Goal: Navigation & Orientation: Find specific page/section

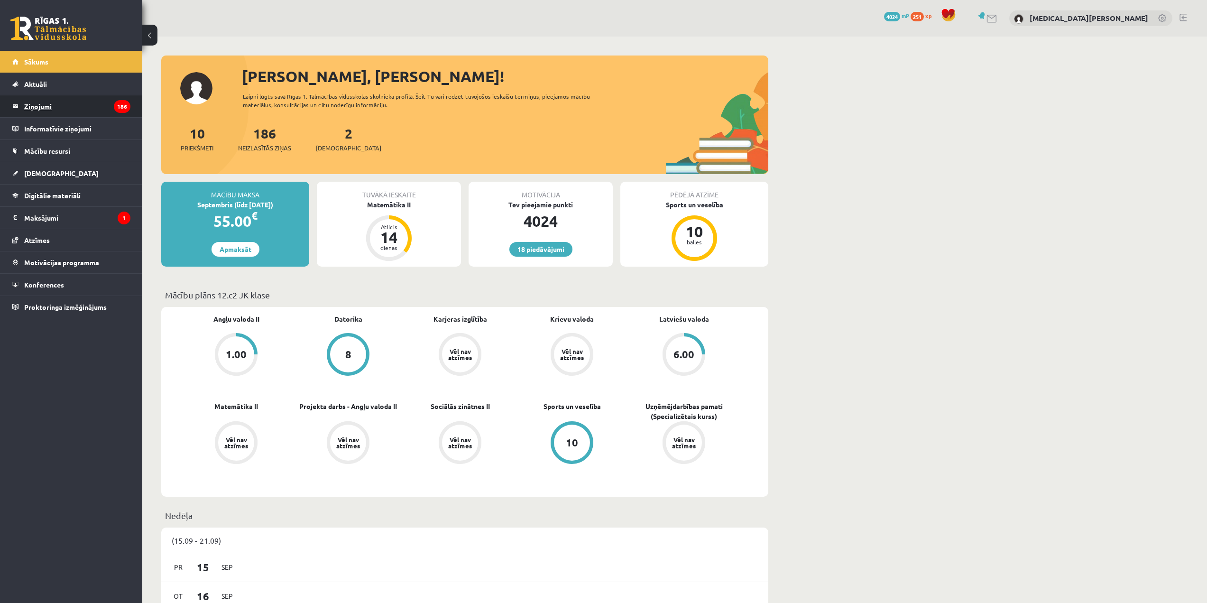
click at [89, 102] on legend "Ziņojumi 186" at bounding box center [77, 106] width 106 height 22
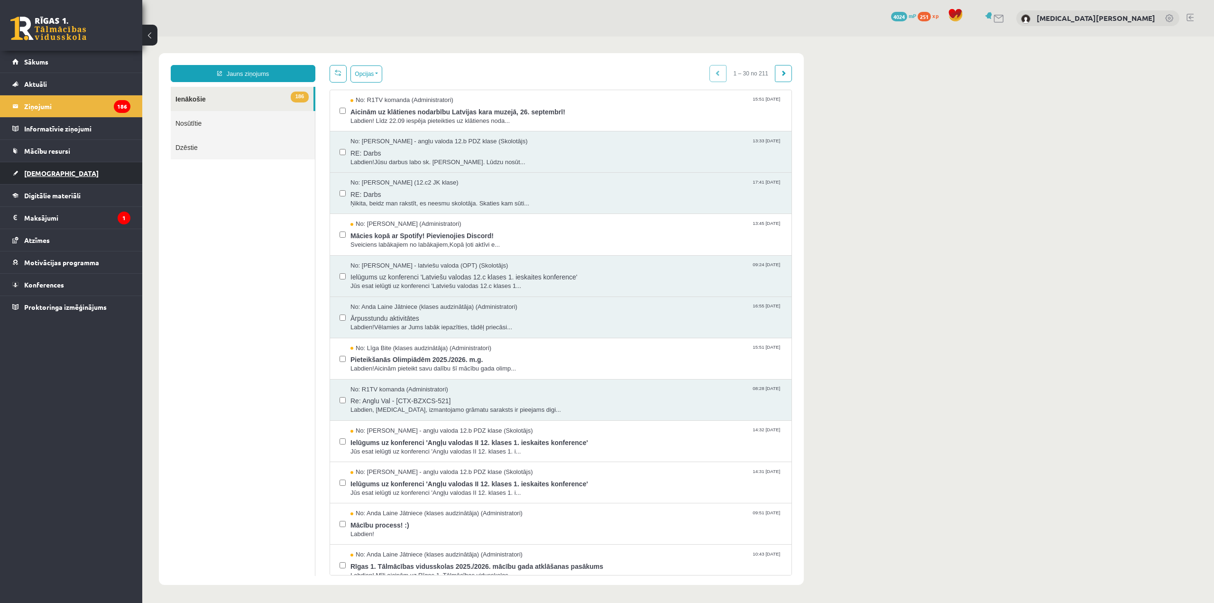
click at [50, 171] on span "[DEMOGRAPHIC_DATA]" at bounding box center [61, 173] width 74 height 9
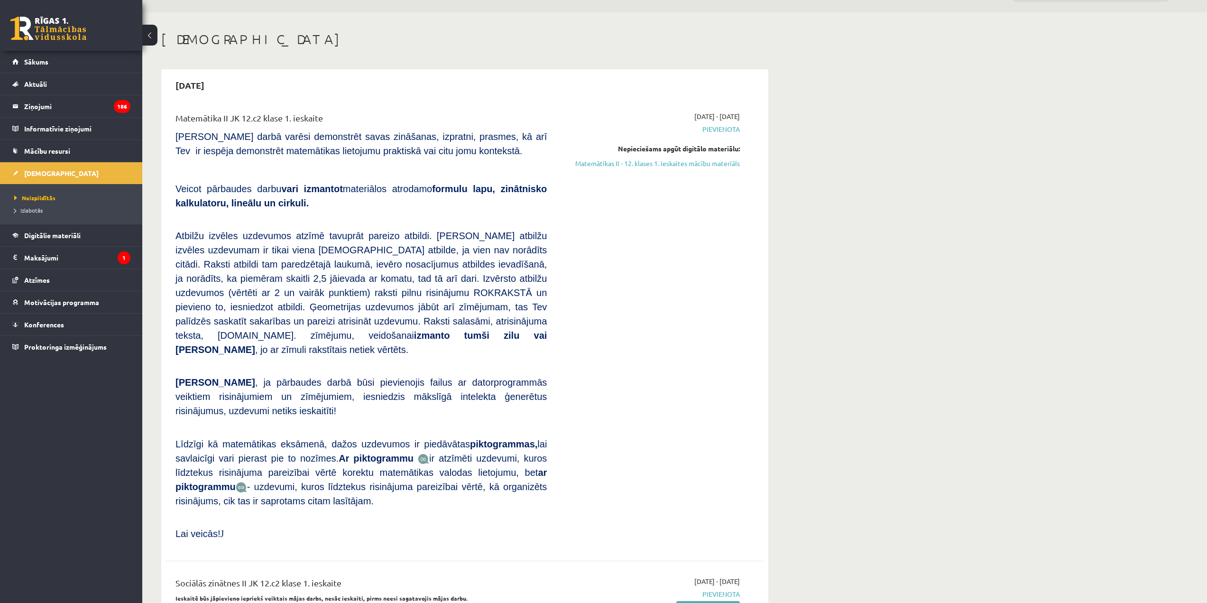
scroll to position [95, 0]
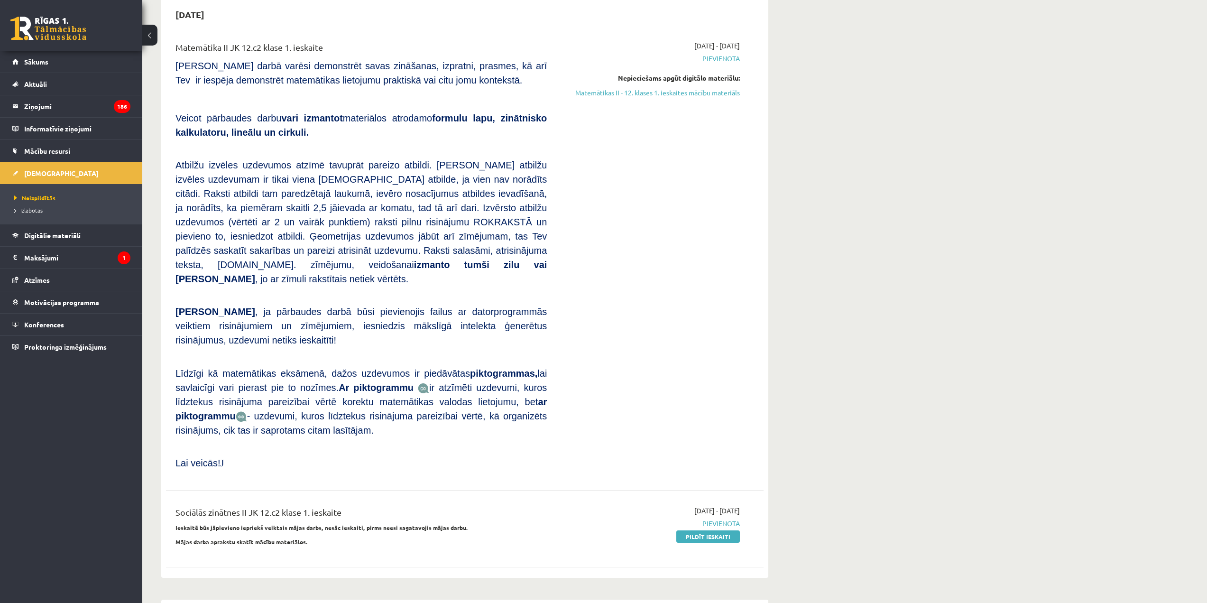
drag, startPoint x: 456, startPoint y: 249, endPoint x: 439, endPoint y: 246, distance: 16.8
drag, startPoint x: 439, startPoint y: 246, endPoint x: 161, endPoint y: 193, distance: 283.0
click at [161, 193] on div "[DATE] Matemātika II JK 12.c2 klase 1. ieskaite [PERSON_NAME] darbā varēsi demo…" at bounding box center [464, 288] width 607 height 579
click at [50, 238] on span "Digitālie materiāli" at bounding box center [52, 235] width 56 height 9
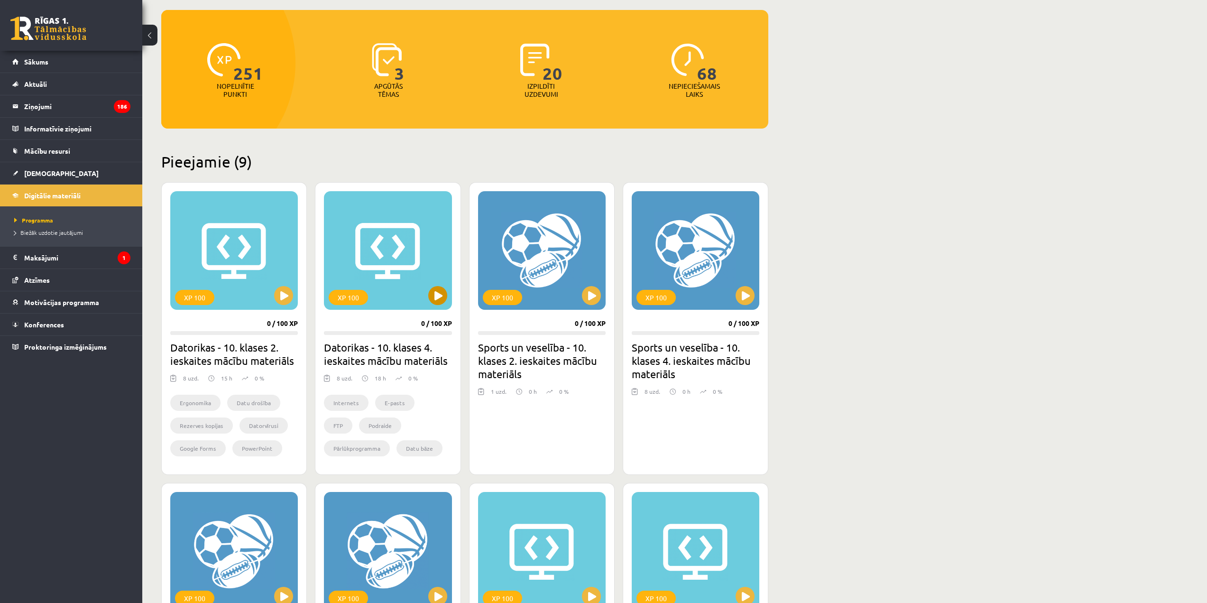
scroll to position [95, 0]
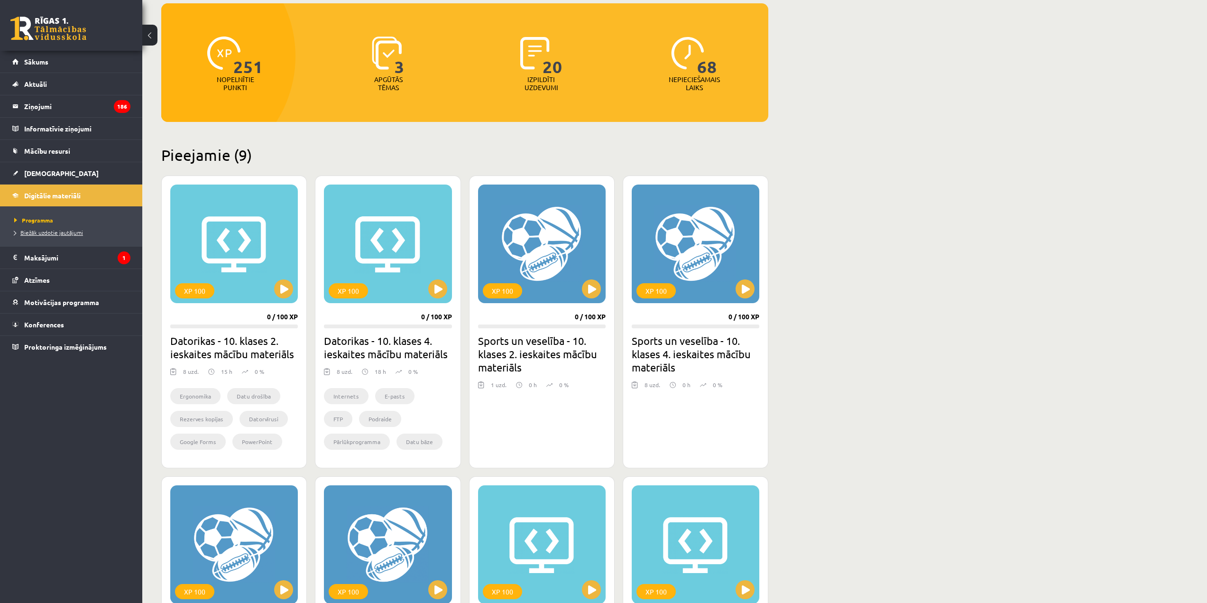
click at [35, 232] on span "Biežāk uzdotie jautājumi" at bounding box center [48, 233] width 69 height 8
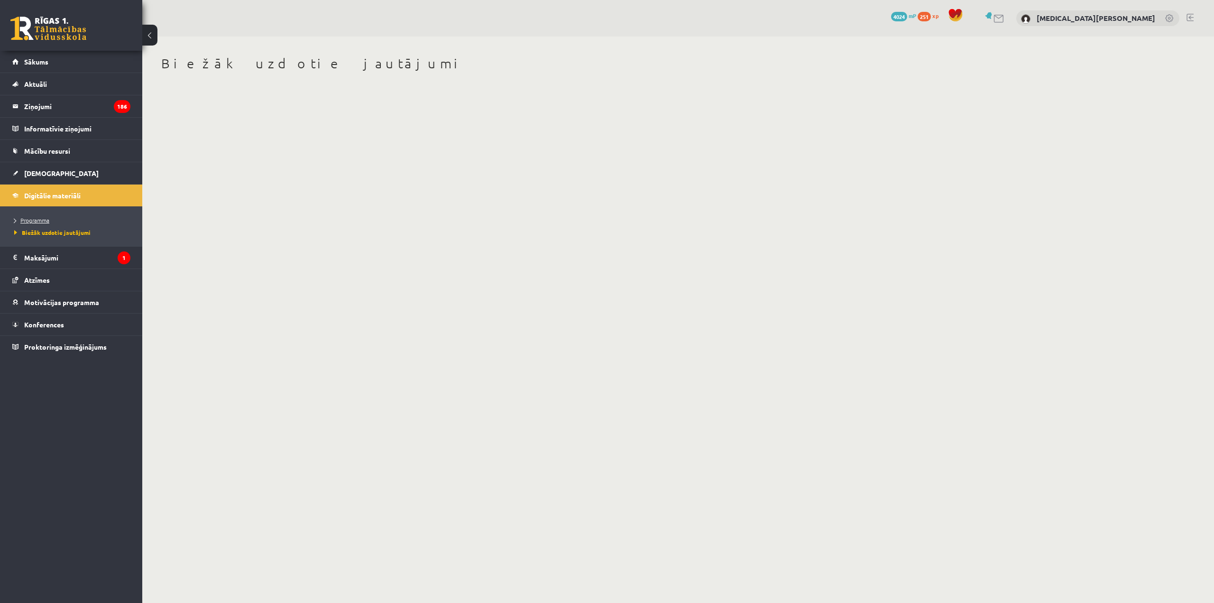
click at [39, 221] on span "Programma" at bounding box center [31, 220] width 35 height 8
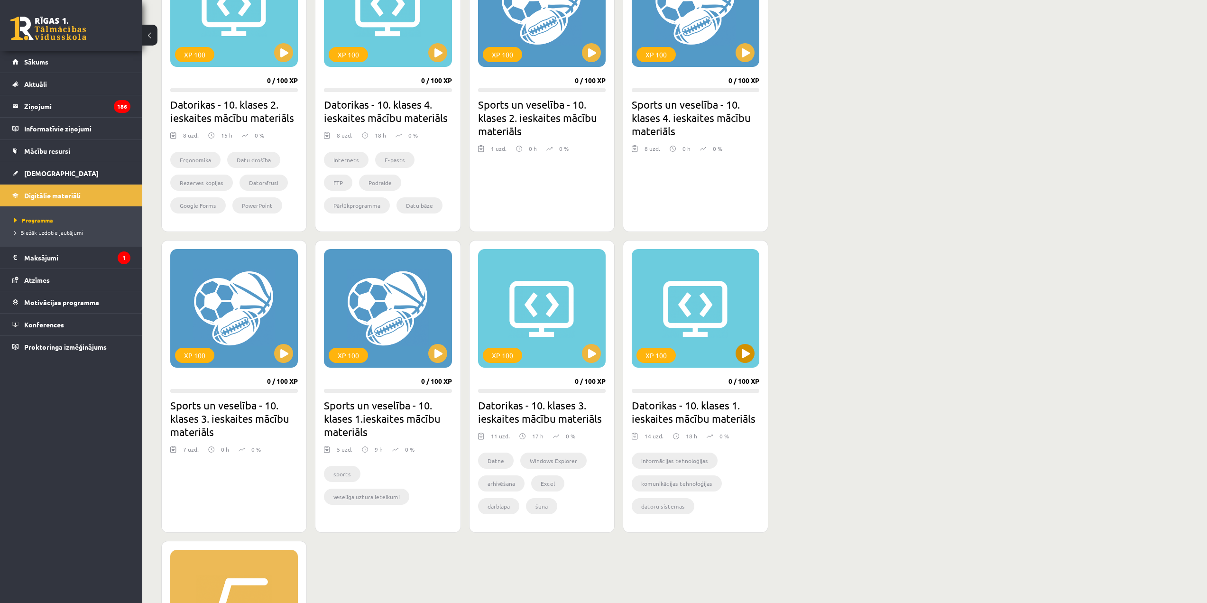
scroll to position [379, 0]
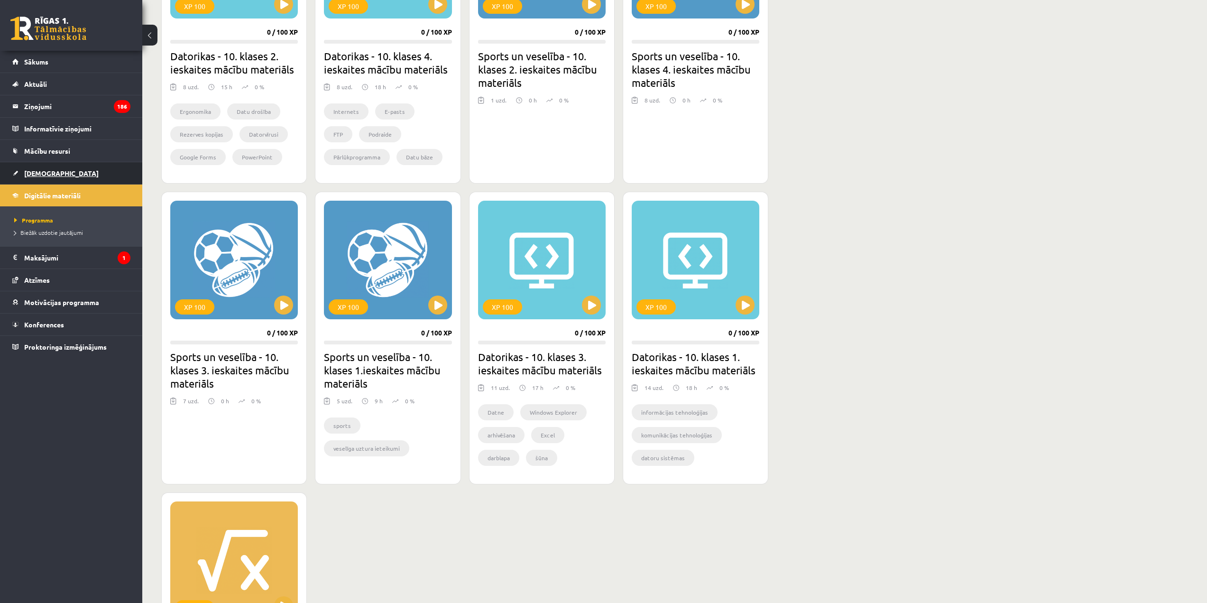
click at [61, 168] on link "[DEMOGRAPHIC_DATA]" at bounding box center [71, 173] width 118 height 22
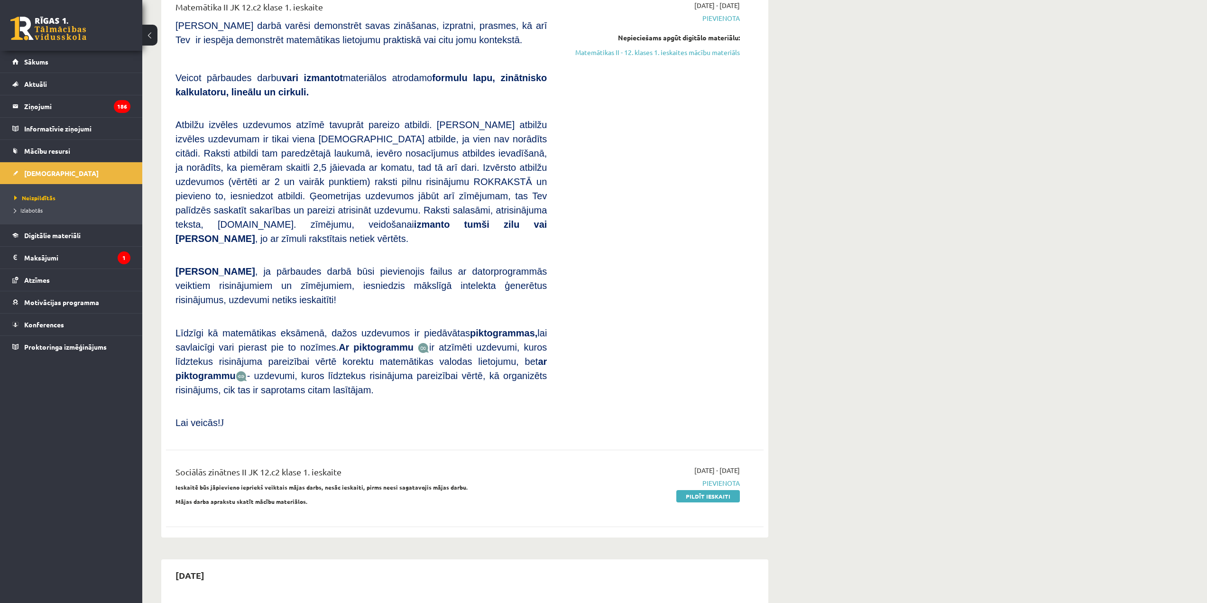
scroll to position [142, 0]
